Goal: Navigation & Orientation: Go to known website

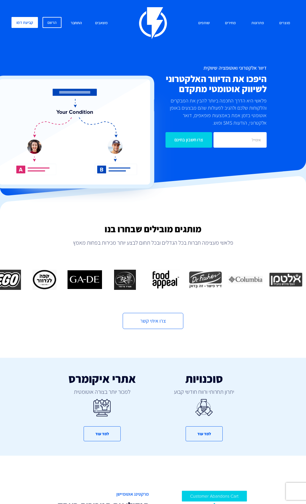
click at [73, 22] on link "התחבר" at bounding box center [76, 23] width 20 height 12
click at [79, 24] on link "התחבר" at bounding box center [76, 23] width 20 height 12
